Goal: Transaction & Acquisition: Purchase product/service

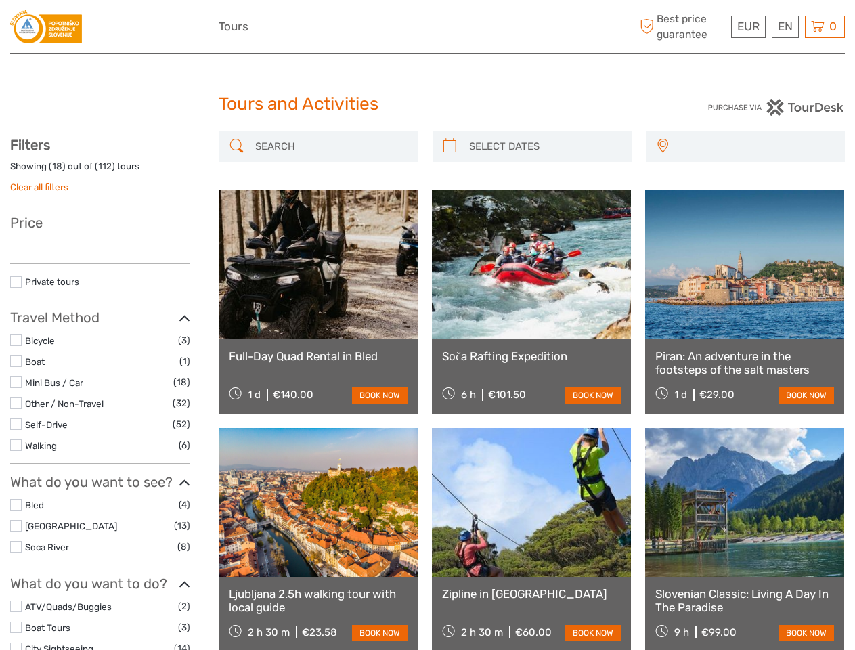
select select
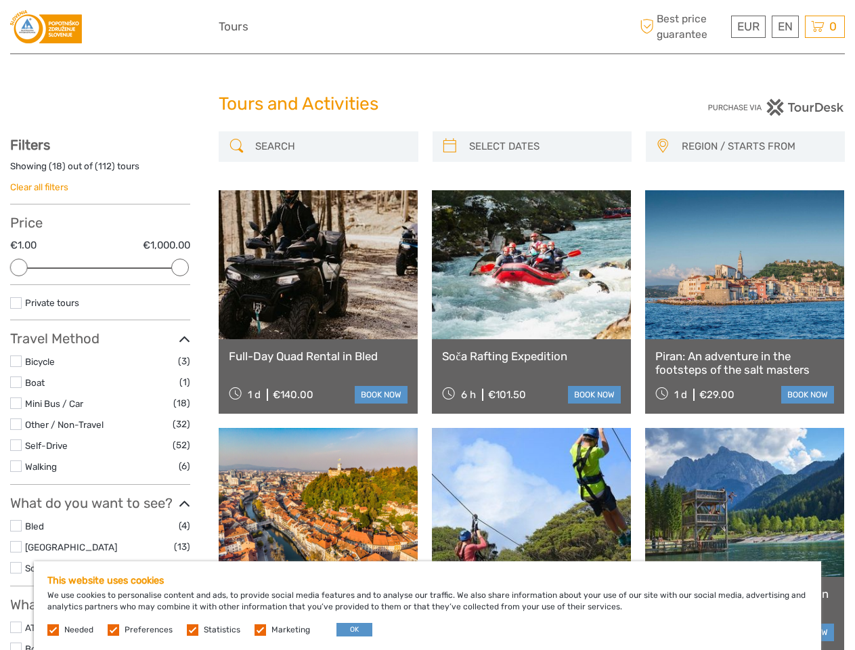
click at [427, 27] on div "EUR EUR $ £ EN English Español Deutsch Tours More Best price guarantee" at bounding box center [427, 26] width 417 height 33
click at [747, 26] on span "EUR" at bounding box center [748, 27] width 22 height 14
click at [784, 26] on div "EN English Español Deutsch" at bounding box center [784, 27] width 27 height 22
click at [824, 26] on div "0 Items Total €0,00 Checkout The shopping cart is empty." at bounding box center [824, 27] width 40 height 22
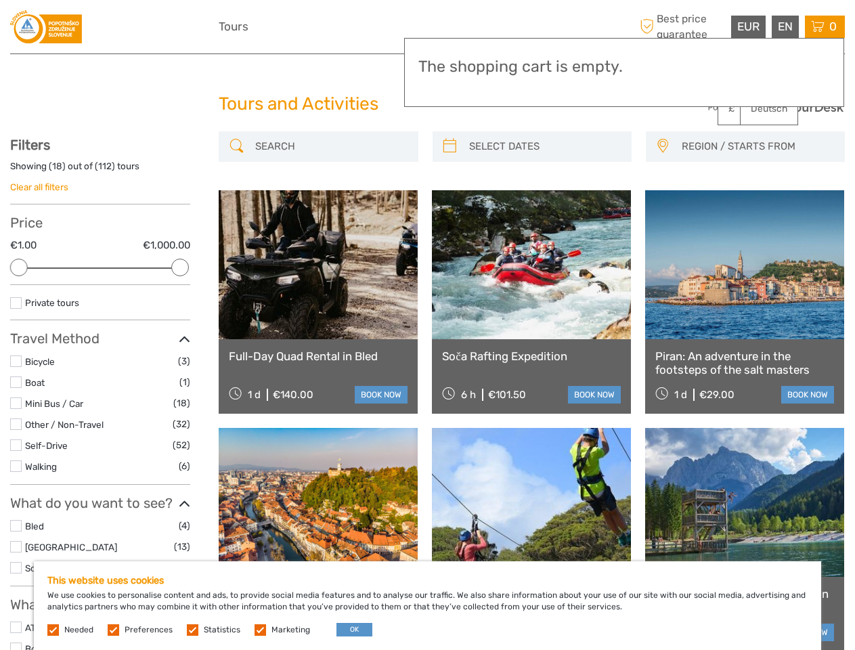
click at [19, 267] on div at bounding box center [19, 267] width 18 height 18
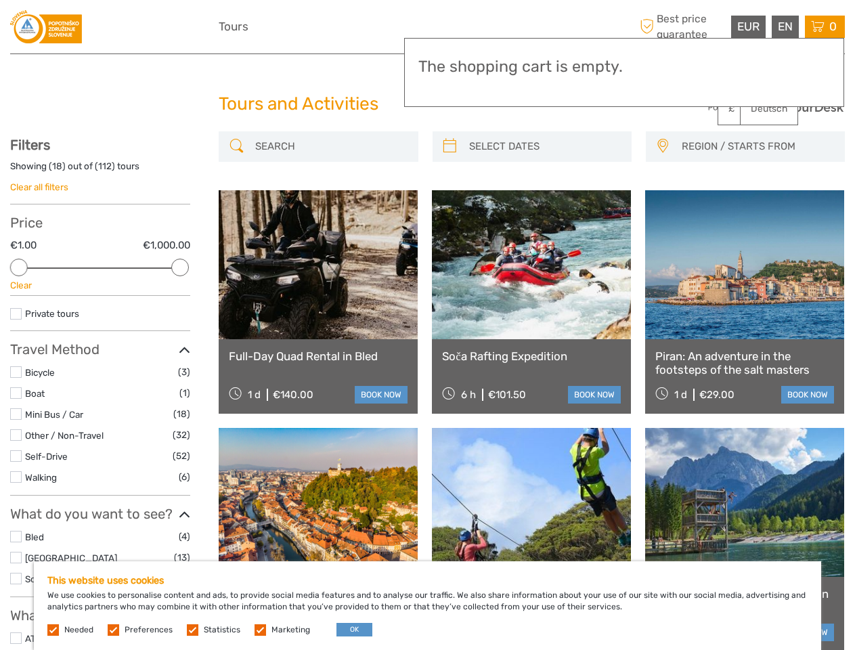
click at [180, 306] on div "Private tours" at bounding box center [100, 318] width 180 height 25
click at [449, 190] on link at bounding box center [531, 264] width 199 height 149
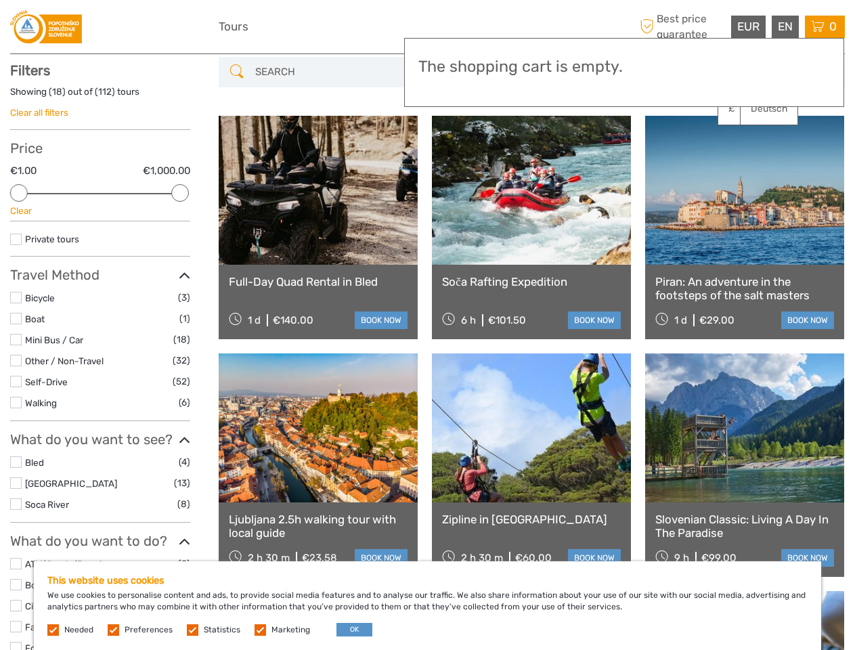
click at [543, 146] on link at bounding box center [531, 190] width 199 height 149
click at [662, 146] on link at bounding box center [744, 190] width 199 height 149
click at [756, 146] on link at bounding box center [744, 190] width 199 height 149
